Goal: Find specific page/section: Find specific page/section

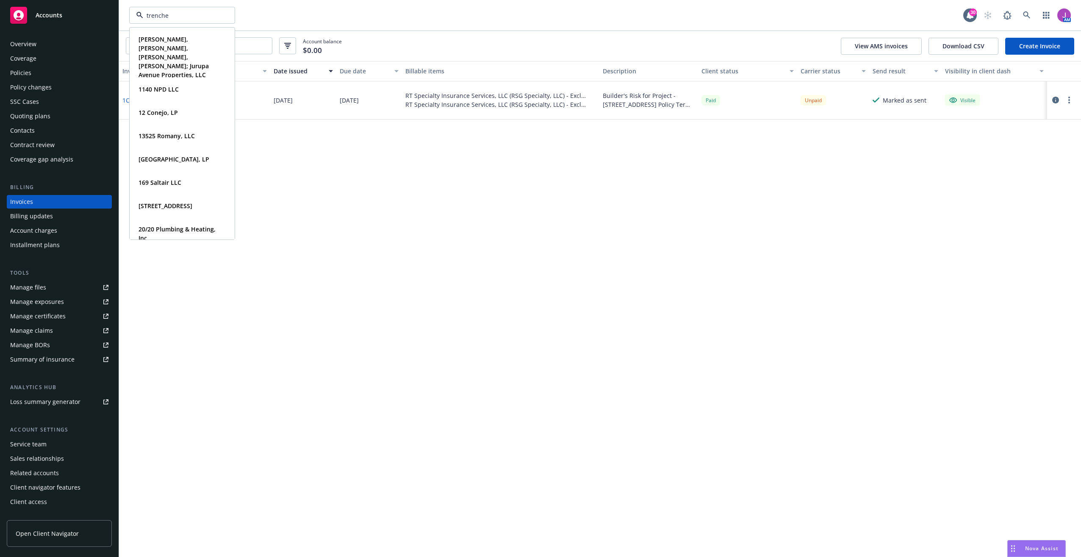
type input "trencher"
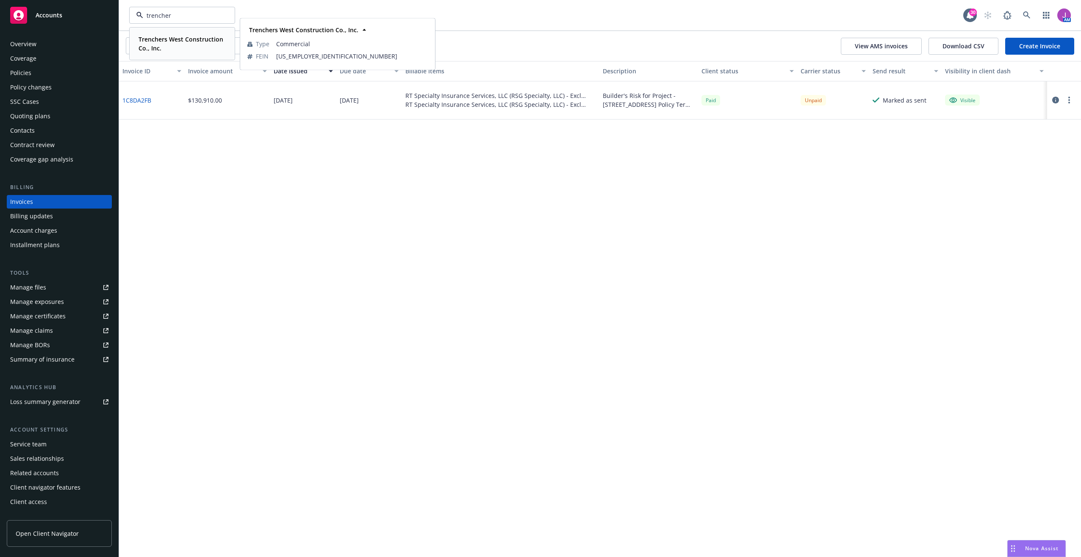
click at [184, 48] on span "Trenchers West Construction Co., Inc." at bounding box center [182, 44] width 86 height 18
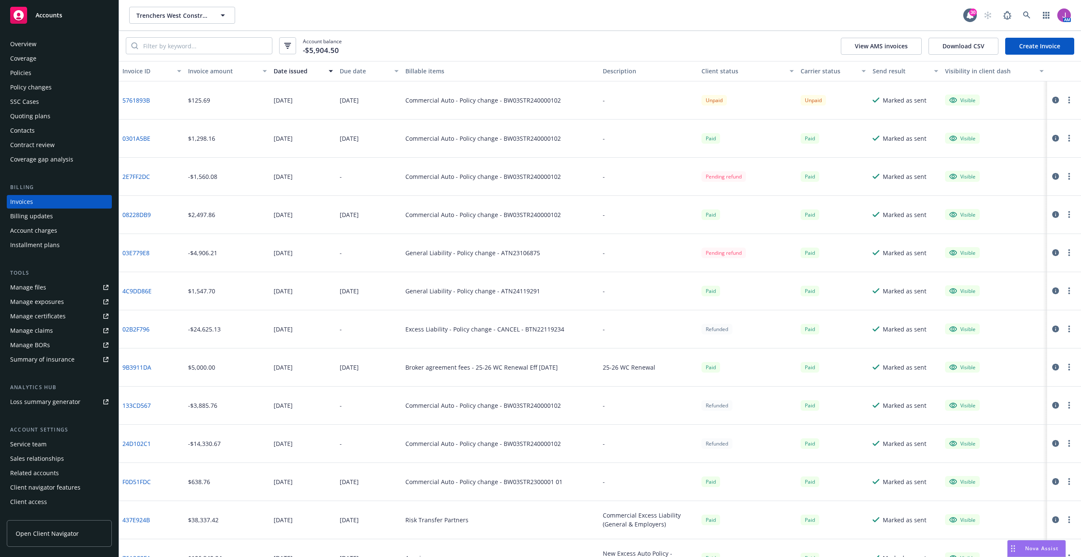
click at [50, 69] on div "Policies" at bounding box center [59, 73] width 98 height 14
